Goal: Task Accomplishment & Management: Use online tool/utility

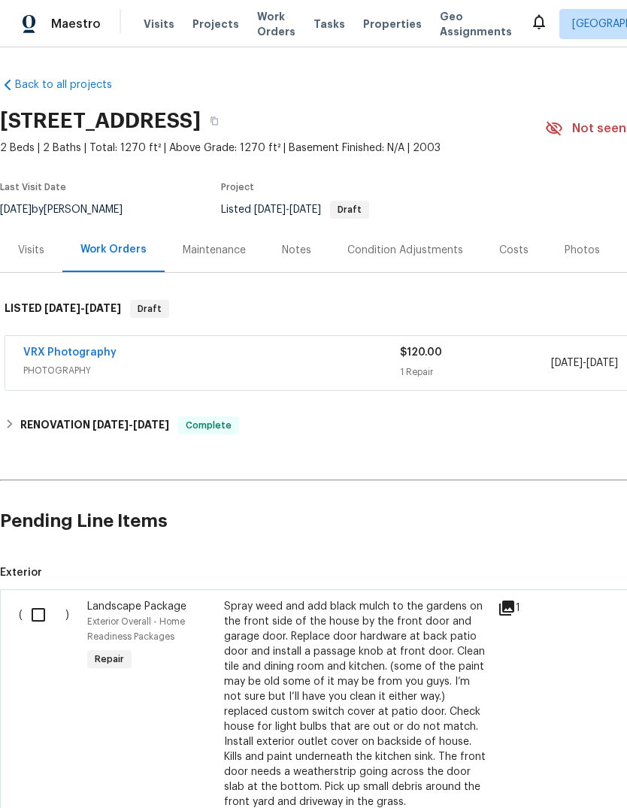
click at [35, 609] on input "checkbox" at bounding box center [44, 615] width 43 height 32
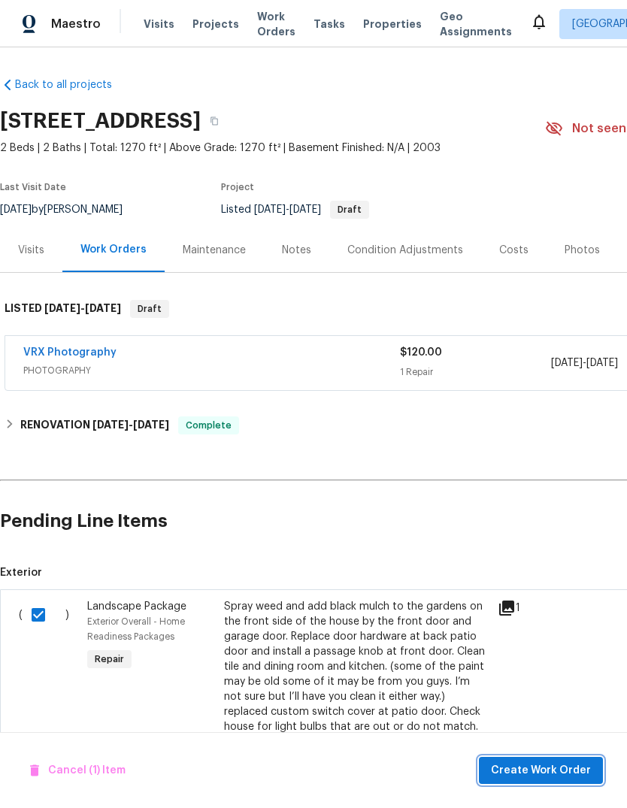
click at [568, 762] on span "Create Work Order" at bounding box center [541, 770] width 100 height 19
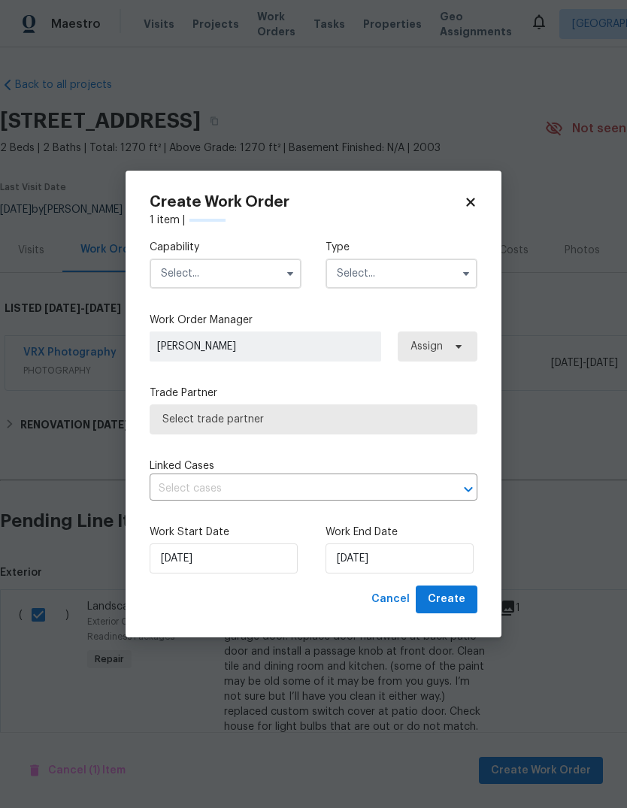
checkbox input "false"
click at [180, 277] on input "text" at bounding box center [226, 273] width 152 height 30
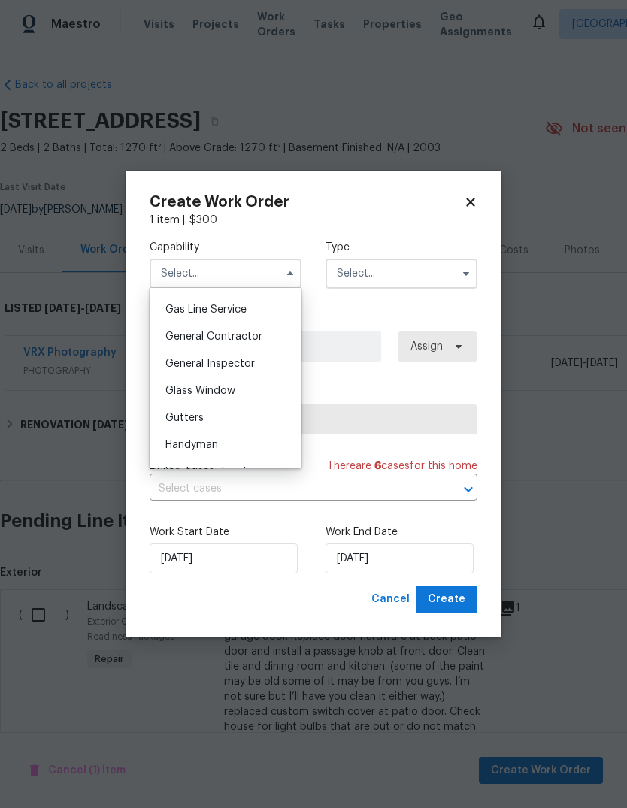
scroll to position [688, 0]
click at [260, 328] on div "General Contractor" at bounding box center [225, 335] width 144 height 27
type input "General Contractor"
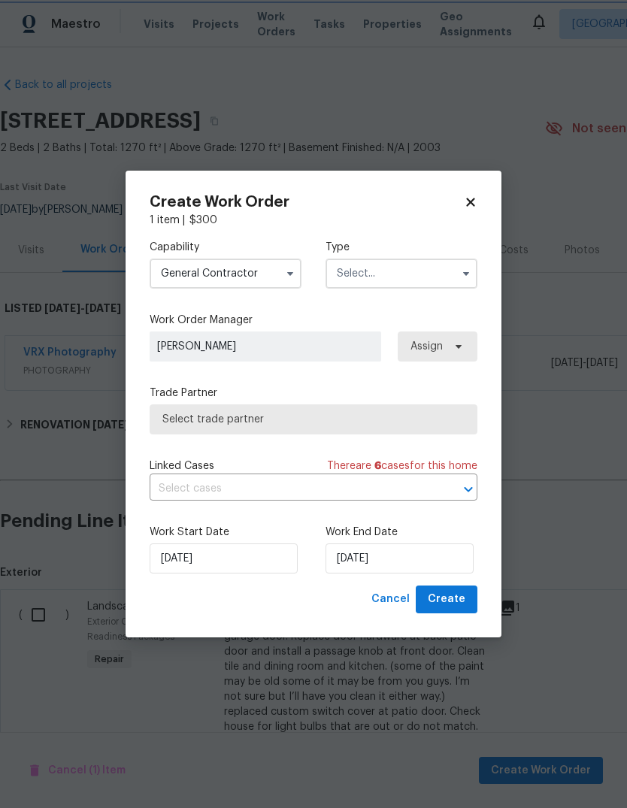
click at [410, 268] on input "text" at bounding box center [401, 273] width 152 height 30
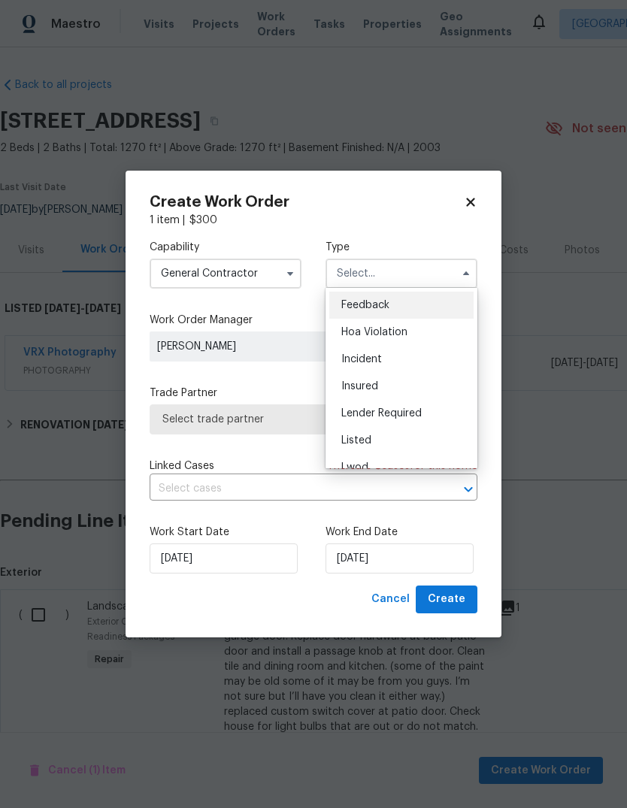
click at [394, 440] on div "Listed" at bounding box center [401, 440] width 144 height 27
type input "Listed"
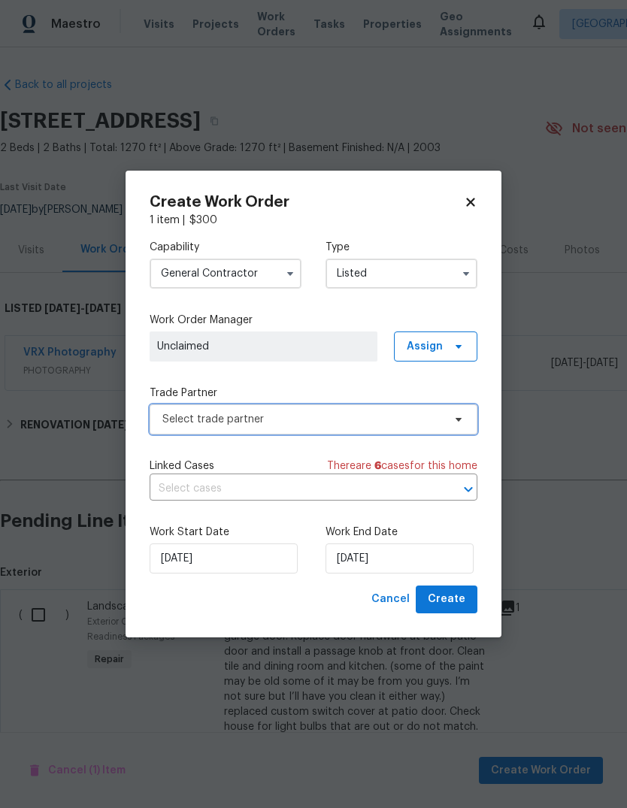
click at [440, 418] on span "Select trade partner" at bounding box center [302, 419] width 280 height 15
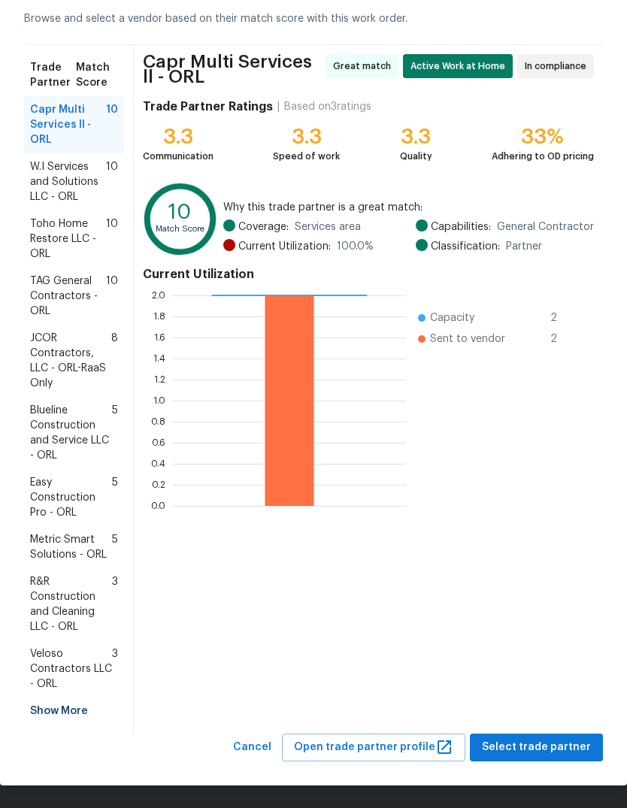
scroll to position [71, 0]
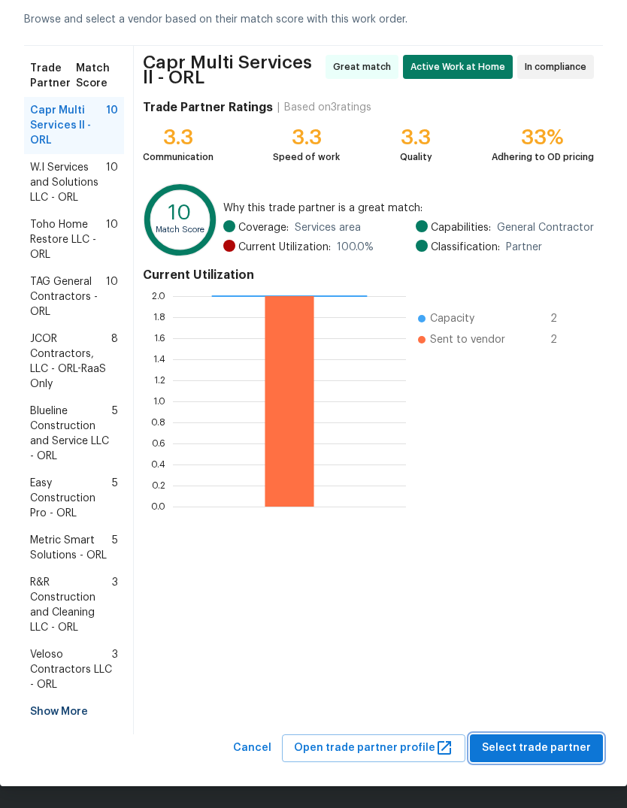
click at [567, 748] on span "Select trade partner" at bounding box center [536, 748] width 109 height 19
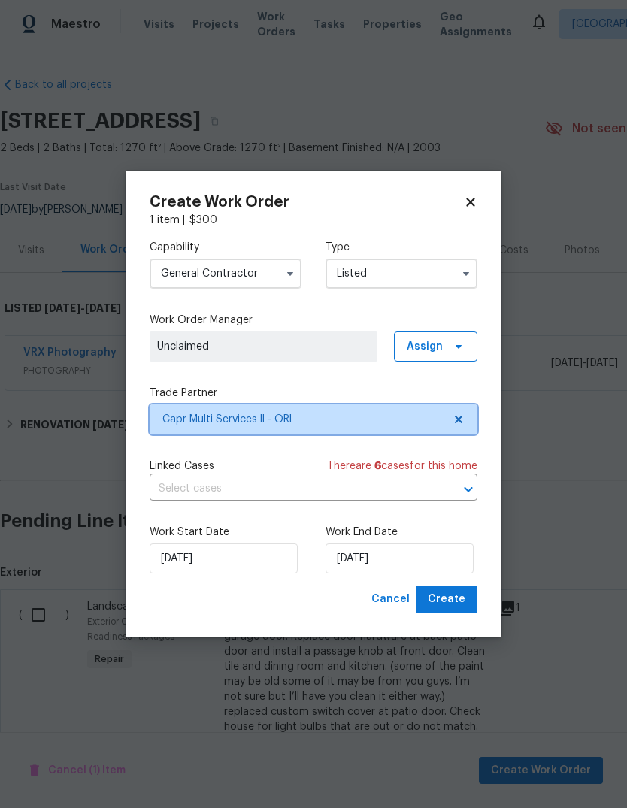
scroll to position [0, 0]
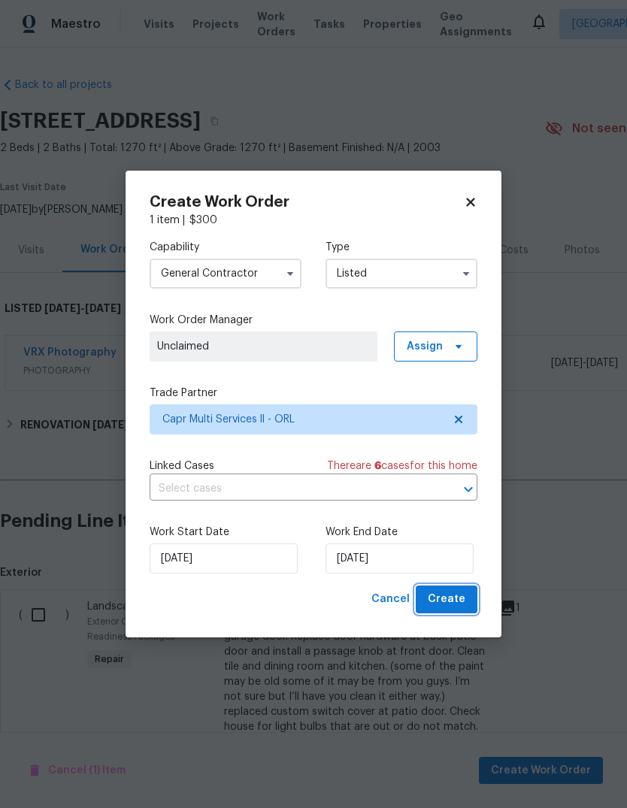
click at [458, 599] on span "Create" at bounding box center [447, 599] width 38 height 19
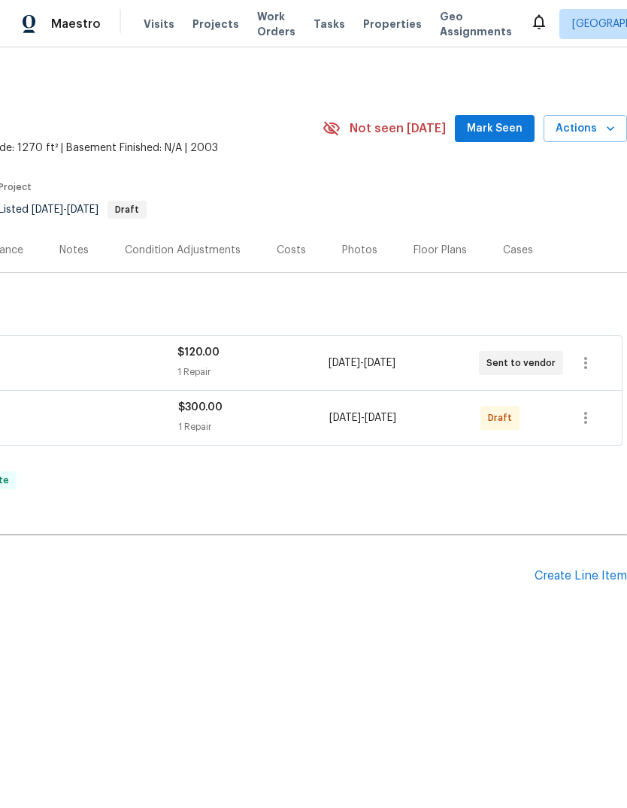
scroll to position [0, 222]
click at [587, 412] on icon "button" at bounding box center [585, 418] width 18 height 18
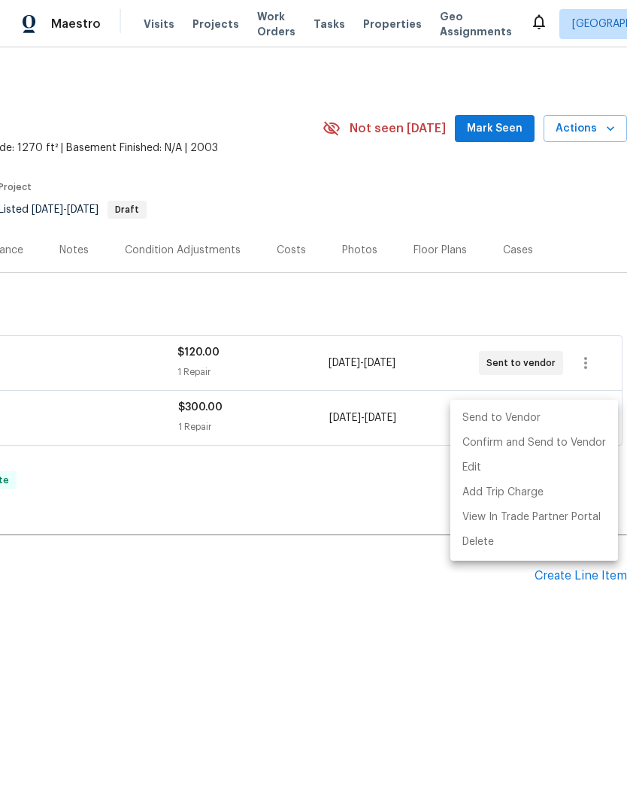
click at [558, 412] on li "Send to Vendor" at bounding box center [534, 418] width 168 height 25
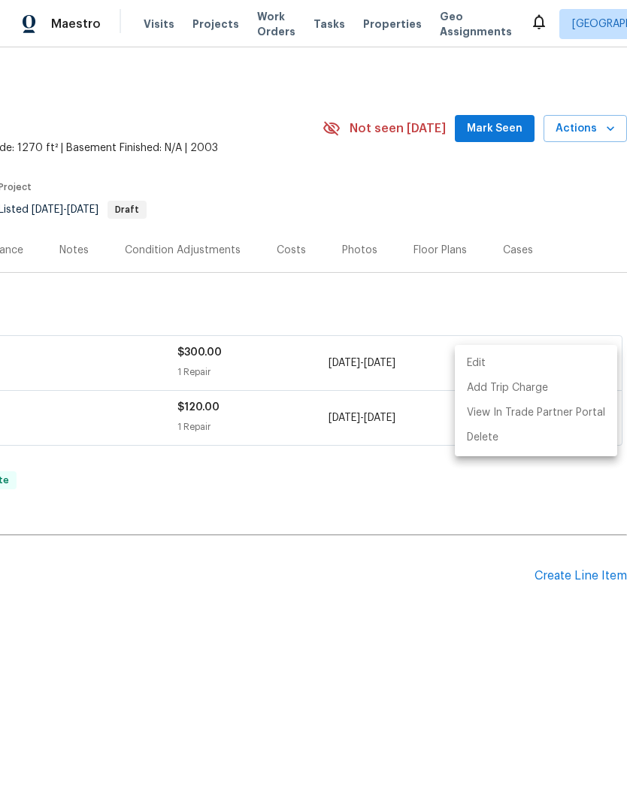
click at [485, 617] on div at bounding box center [313, 404] width 627 height 808
